Goal: Task Accomplishment & Management: Manage account settings

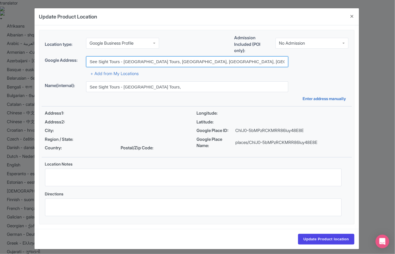
click at [226, 58] on input "See Sight Tours - Vancouver Tours, Vancouver, BC, Canada" at bounding box center [187, 61] width 202 height 11
click at [226, 62] on input "See Sight Tours - Vancouver Tours, Vancouver, BC, Canada" at bounding box center [187, 61] width 202 height 11
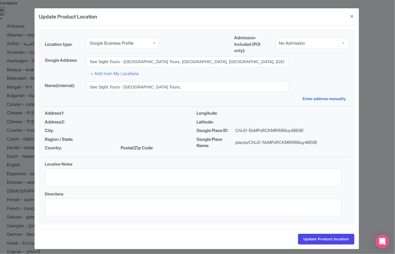
click at [269, 77] on div "Location type: Google Business Profile Google Business Profile Admission Includ…" at bounding box center [197, 127] width 310 height 194
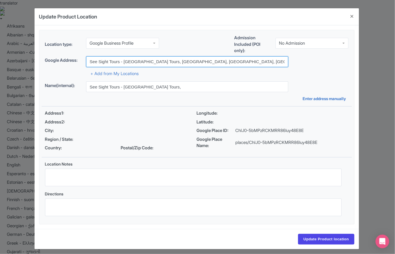
click at [221, 63] on input "See Sight Tours - Vancouver Tours, Vancouver, BC, Canada" at bounding box center [187, 61] width 202 height 11
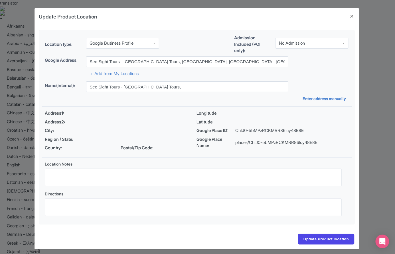
click at [79, 60] on label "Google Address:" at bounding box center [63, 60] width 36 height 7
click at [327, 242] on input "Update Product location" at bounding box center [326, 239] width 56 height 11
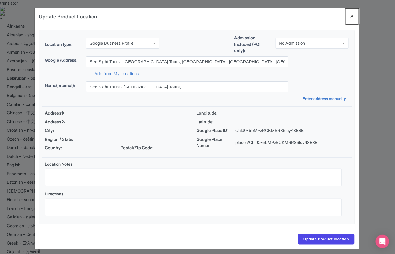
click at [350, 18] on button "Close" at bounding box center [352, 16] width 14 height 16
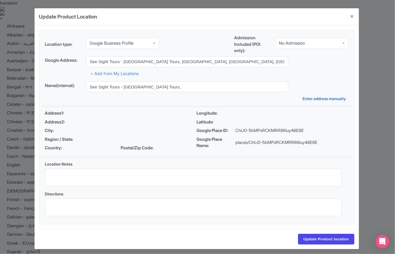
click at [242, 144] on p "places/ChIJ0-5bMPzRCKMRR86luy48E8E" at bounding box center [276, 143] width 82 height 7
drag, startPoint x: 242, startPoint y: 144, endPoint x: 291, endPoint y: 142, distance: 48.5
click at [291, 142] on p "places/ChIJ0-5bMPzRCKMRR86luy48E8E" at bounding box center [276, 143] width 82 height 7
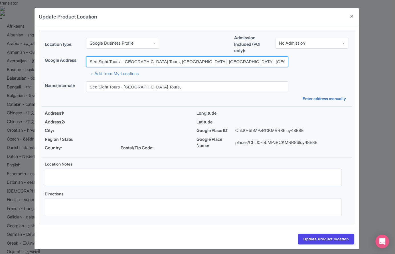
click at [213, 62] on input "See Sight Tours - Vancouver Tours, Vancouver, BC, Canada" at bounding box center [187, 61] width 202 height 11
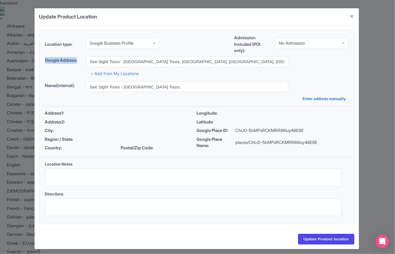
drag, startPoint x: 78, startPoint y: 61, endPoint x: 41, endPoint y: 62, distance: 36.8
click at [42, 62] on div "Google place ChIJ0-5bMPzRCKMRR86luy48E8E Google Address: See Sight Tours - Vanc…" at bounding box center [197, 66] width 310 height 21
copy label "Google Address"
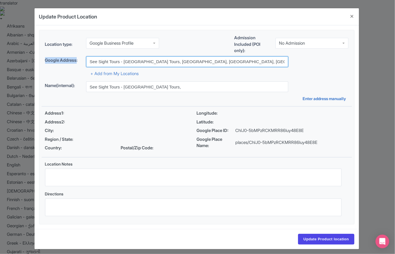
click at [207, 58] on input "See Sight Tours - Vancouver Tours, Vancouver, BC, Canada" at bounding box center [187, 61] width 202 height 11
click at [210, 60] on input "See Sight Tours - Vancouver Tours, Vancouver, BC, Canada" at bounding box center [187, 61] width 202 height 11
click at [221, 60] on input "See Sight Tours - Vancouver Tours, Vancouver, BC, Canada" at bounding box center [187, 61] width 202 height 11
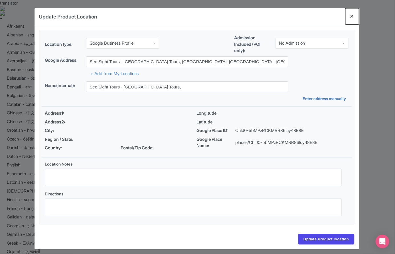
click at [351, 17] on button "Close" at bounding box center [352, 16] width 14 height 16
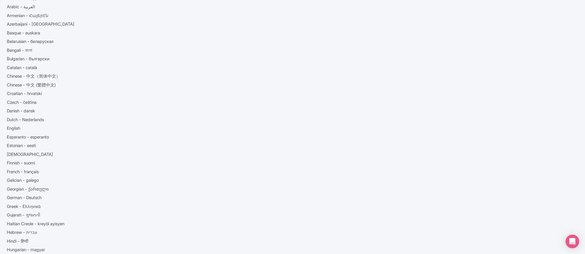
scroll to position [44, 0]
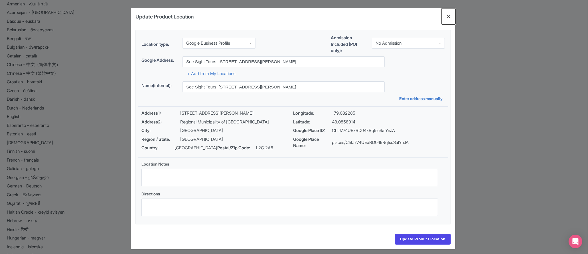
click at [450, 16] on button "Close" at bounding box center [448, 16] width 14 height 16
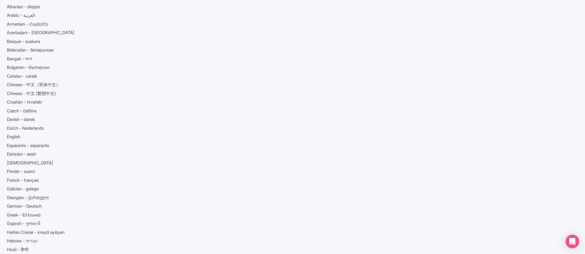
scroll to position [11, 0]
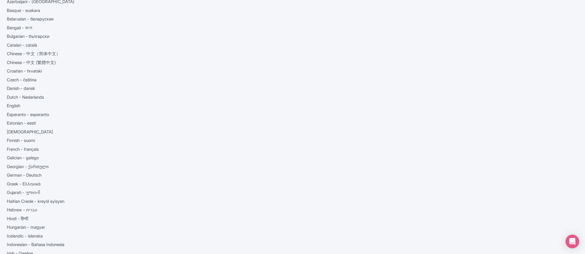
scroll to position [61, 0]
